Goal: Task Accomplishment & Management: Use online tool/utility

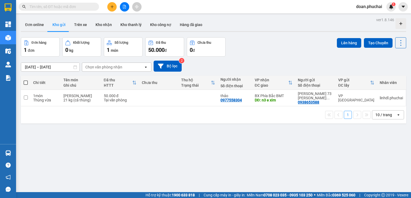
click at [123, 8] on icon "file-add" at bounding box center [125, 7] width 4 height 4
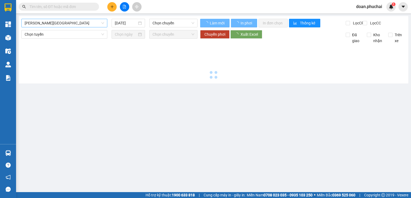
click at [72, 24] on span "[PERSON_NAME][GEOGRAPHIC_DATA]" at bounding box center [65, 23] width 80 height 8
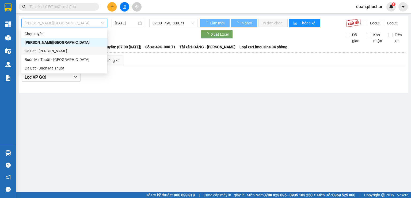
click at [61, 52] on div "Đà Lạt - [PERSON_NAME]" at bounding box center [65, 51] width 80 height 6
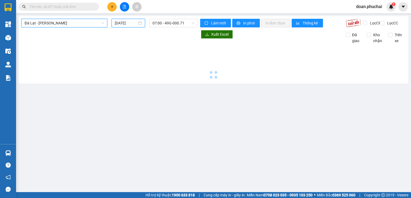
click at [133, 20] on input "[DATE]" at bounding box center [126, 23] width 22 height 6
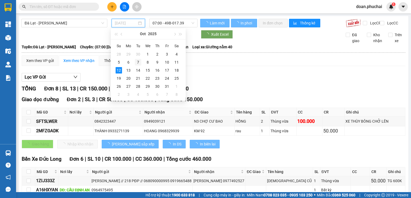
click at [139, 63] on div "7" at bounding box center [138, 62] width 6 height 6
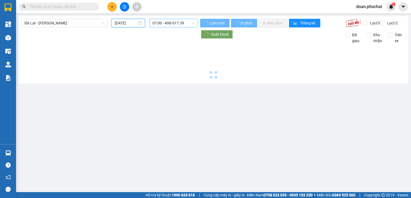
click at [176, 23] on span "07:00 - 49B-017.39" at bounding box center [174, 23] width 42 height 8
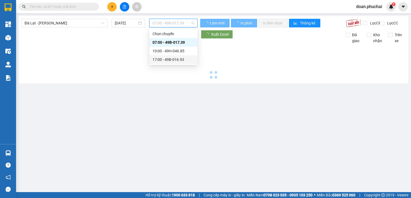
type input "[DATE]"
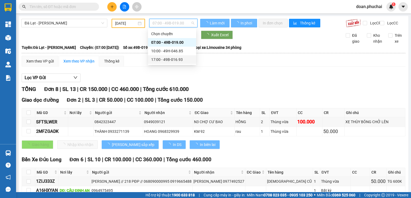
click at [183, 57] on div "17:00 - 49B-016.93" at bounding box center [172, 60] width 42 height 6
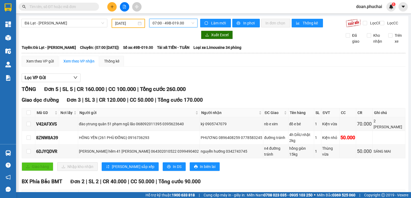
click at [179, 25] on span "07:00 - 49B-019.00" at bounding box center [174, 23] width 42 height 8
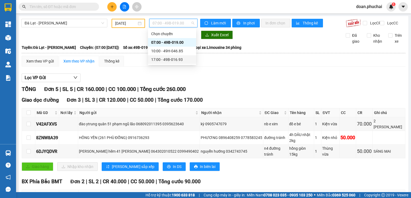
click at [180, 58] on div "17:00 - 49B-016.93" at bounding box center [172, 60] width 42 height 6
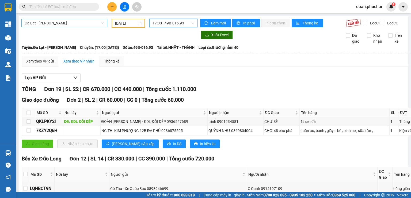
click at [39, 22] on span "Đà Lạt - [PERSON_NAME]" at bounding box center [65, 23] width 80 height 8
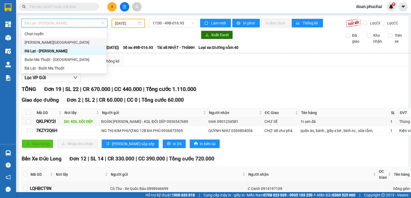
click at [39, 40] on div "[PERSON_NAME][GEOGRAPHIC_DATA]" at bounding box center [64, 42] width 79 height 6
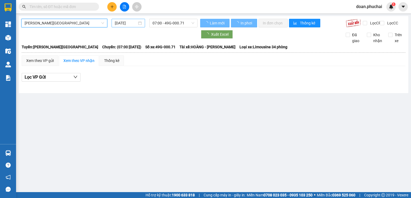
click at [130, 24] on input "[DATE]" at bounding box center [126, 23] width 22 height 6
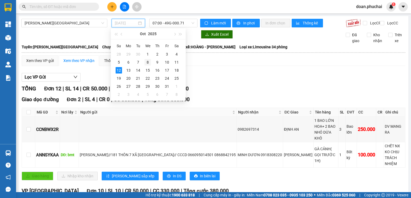
click at [147, 60] on div "8" at bounding box center [148, 62] width 6 height 6
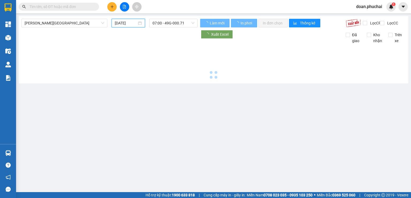
click at [164, 24] on span "07:00 - 49G-000.71" at bounding box center [174, 23] width 42 height 8
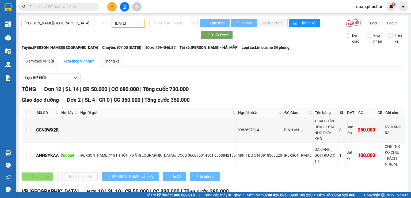
type input "[DATE]"
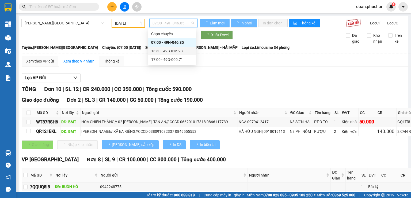
click at [177, 53] on div "13:30 - 49B-016.93" at bounding box center [172, 51] width 42 height 6
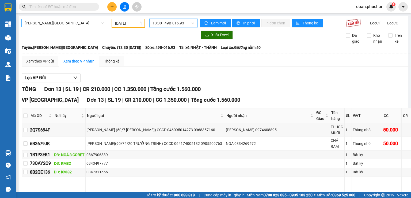
click at [63, 21] on span "[PERSON_NAME][GEOGRAPHIC_DATA]" at bounding box center [65, 23] width 80 height 8
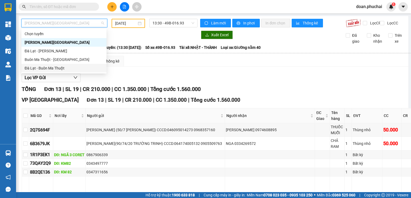
drag, startPoint x: 55, startPoint y: 68, endPoint x: 132, endPoint y: 44, distance: 80.4
click at [56, 68] on div "Đà Lạt - Buôn Ma Thuột" at bounding box center [64, 68] width 79 height 6
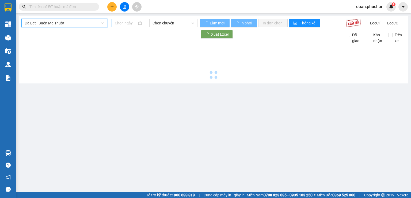
click at [126, 23] on input at bounding box center [126, 23] width 22 height 6
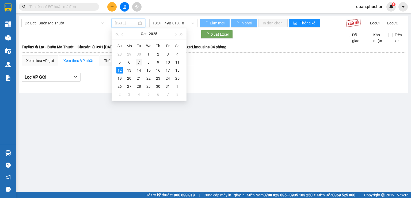
click at [138, 64] on div "7" at bounding box center [139, 62] width 6 height 6
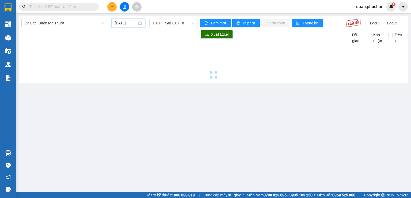
type input "[DATE]"
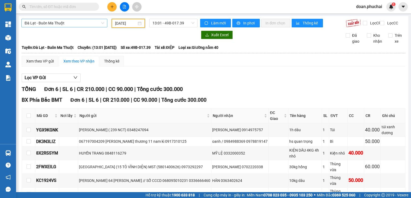
click at [59, 26] on span "Đà Lạt - Buôn Ma Thuột" at bounding box center [65, 23] width 80 height 8
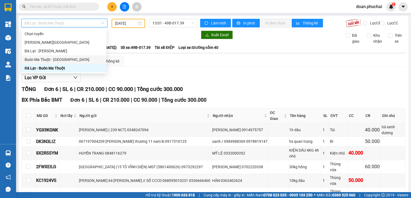
click at [53, 59] on div "Buôn Ma Thuột - [GEOGRAPHIC_DATA]" at bounding box center [64, 60] width 79 height 6
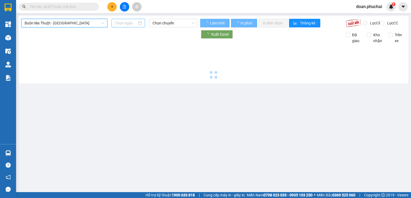
click at [120, 21] on input at bounding box center [126, 23] width 22 height 6
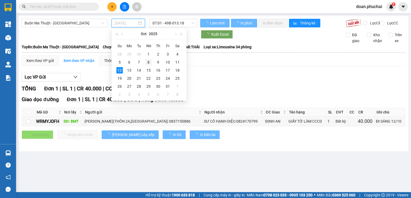
click at [148, 62] on div "8" at bounding box center [148, 62] width 6 height 6
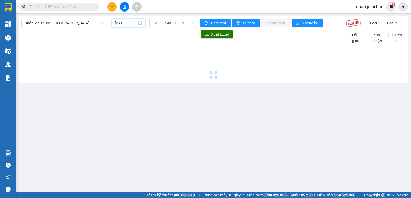
type input "[DATE]"
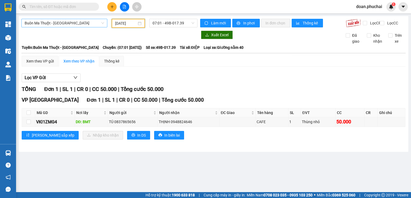
click at [49, 24] on span "Buôn Ma Thuột - [GEOGRAPHIC_DATA]" at bounding box center [65, 23] width 80 height 8
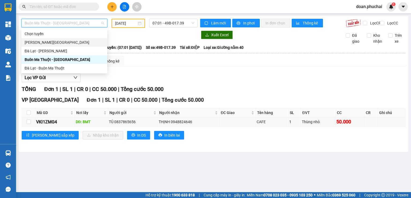
click at [48, 45] on div "[PERSON_NAME][GEOGRAPHIC_DATA]" at bounding box center [65, 42] width 80 height 6
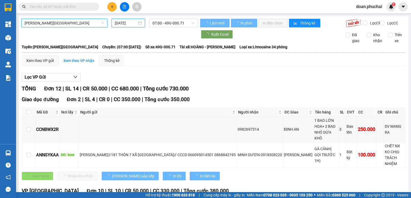
click at [136, 23] on input "[DATE]" at bounding box center [126, 23] width 22 height 6
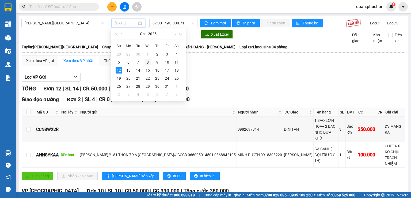
click at [146, 62] on div "8" at bounding box center [148, 62] width 6 height 6
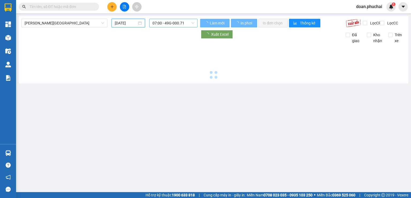
type input "[DATE]"
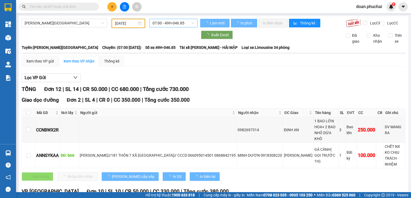
click at [162, 23] on span "07:00 - 49H-046.85" at bounding box center [174, 23] width 42 height 8
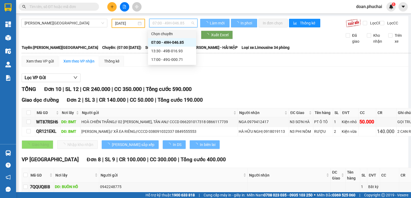
click at [181, 60] on div "17:00 - 49G-000.71" at bounding box center [172, 60] width 42 height 6
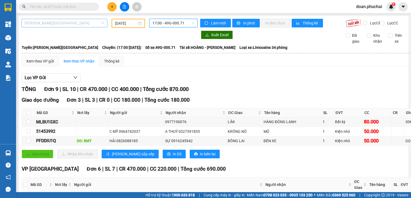
click at [64, 23] on span "[PERSON_NAME][GEOGRAPHIC_DATA]" at bounding box center [65, 23] width 80 height 8
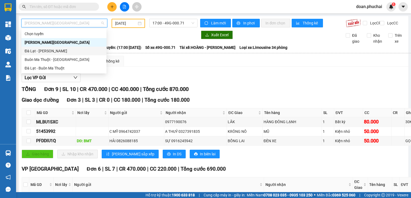
drag, startPoint x: 47, startPoint y: 49, endPoint x: 120, endPoint y: 36, distance: 74.4
click at [47, 49] on div "Đà Lạt - [PERSON_NAME]" at bounding box center [64, 51] width 79 height 6
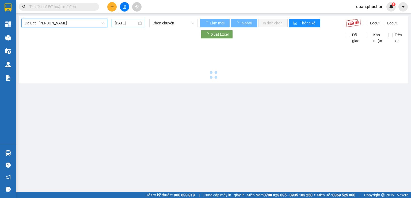
click at [121, 25] on input "[DATE]" at bounding box center [126, 23] width 22 height 6
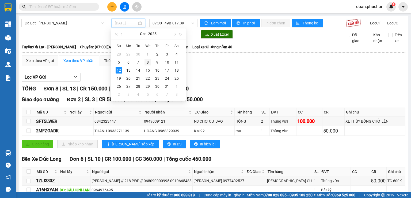
click at [149, 63] on div "8" at bounding box center [148, 62] width 6 height 6
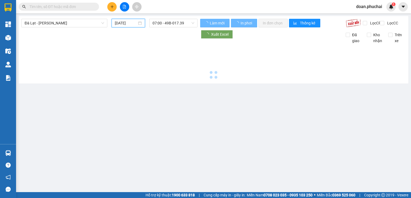
type input "[DATE]"
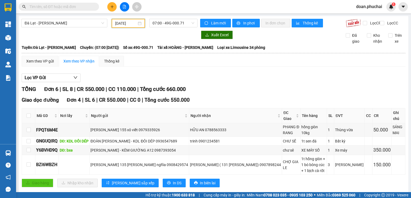
click at [162, 28] on div "Đà Lạt - [PERSON_NAME] [DATE] 07:00 - 49G-000.71" at bounding box center [109, 23] width 176 height 9
click at [167, 25] on span "07:00 - 49G-000.71" at bounding box center [174, 23] width 42 height 8
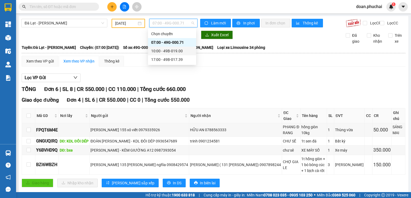
click at [163, 48] on div "10:00 - 49B-019.00" at bounding box center [172, 51] width 42 height 6
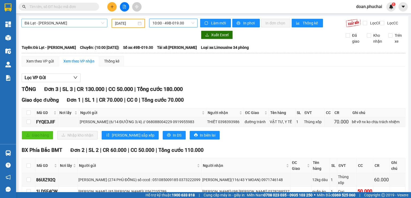
click at [43, 24] on span "Đà Lạt - [PERSON_NAME]" at bounding box center [65, 23] width 80 height 8
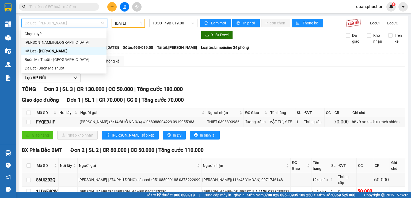
click at [38, 44] on div "[PERSON_NAME][GEOGRAPHIC_DATA]" at bounding box center [64, 42] width 79 height 6
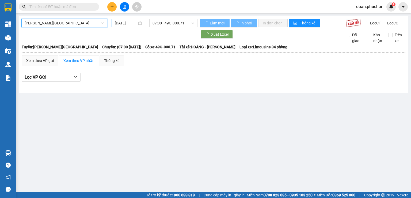
click at [129, 23] on input "[DATE]" at bounding box center [126, 23] width 22 height 6
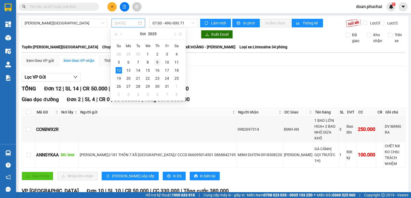
click at [157, 62] on div "9" at bounding box center [157, 62] width 6 height 6
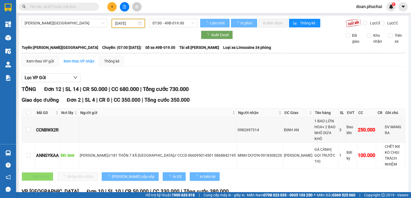
type input "[DATE]"
